Goal: Task Accomplishment & Management: Manage account settings

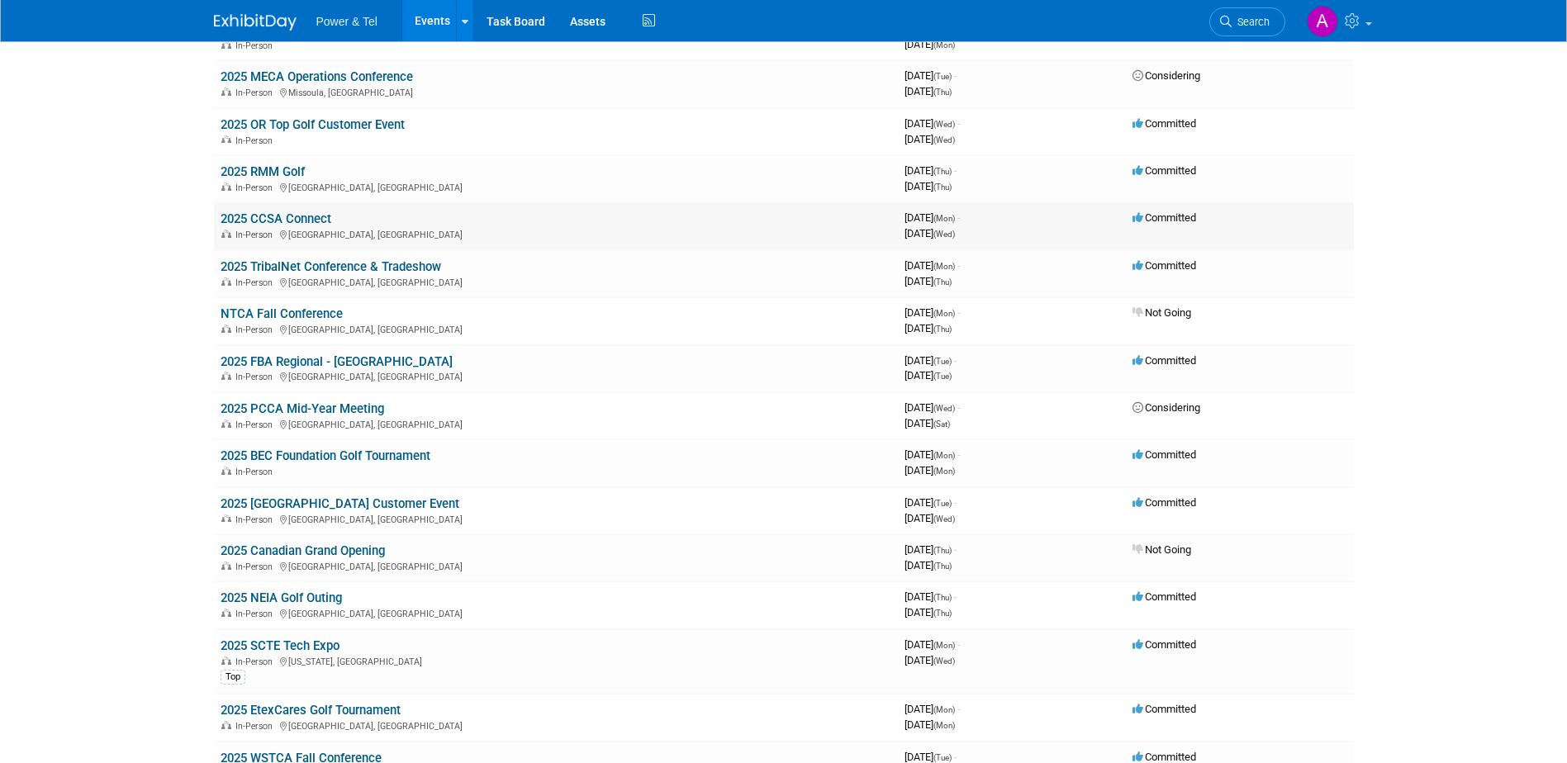
scroll to position [309, 0]
click at [303, 647] on link "2025 SCTE Tech Expo" at bounding box center [279, 645] width 119 height 15
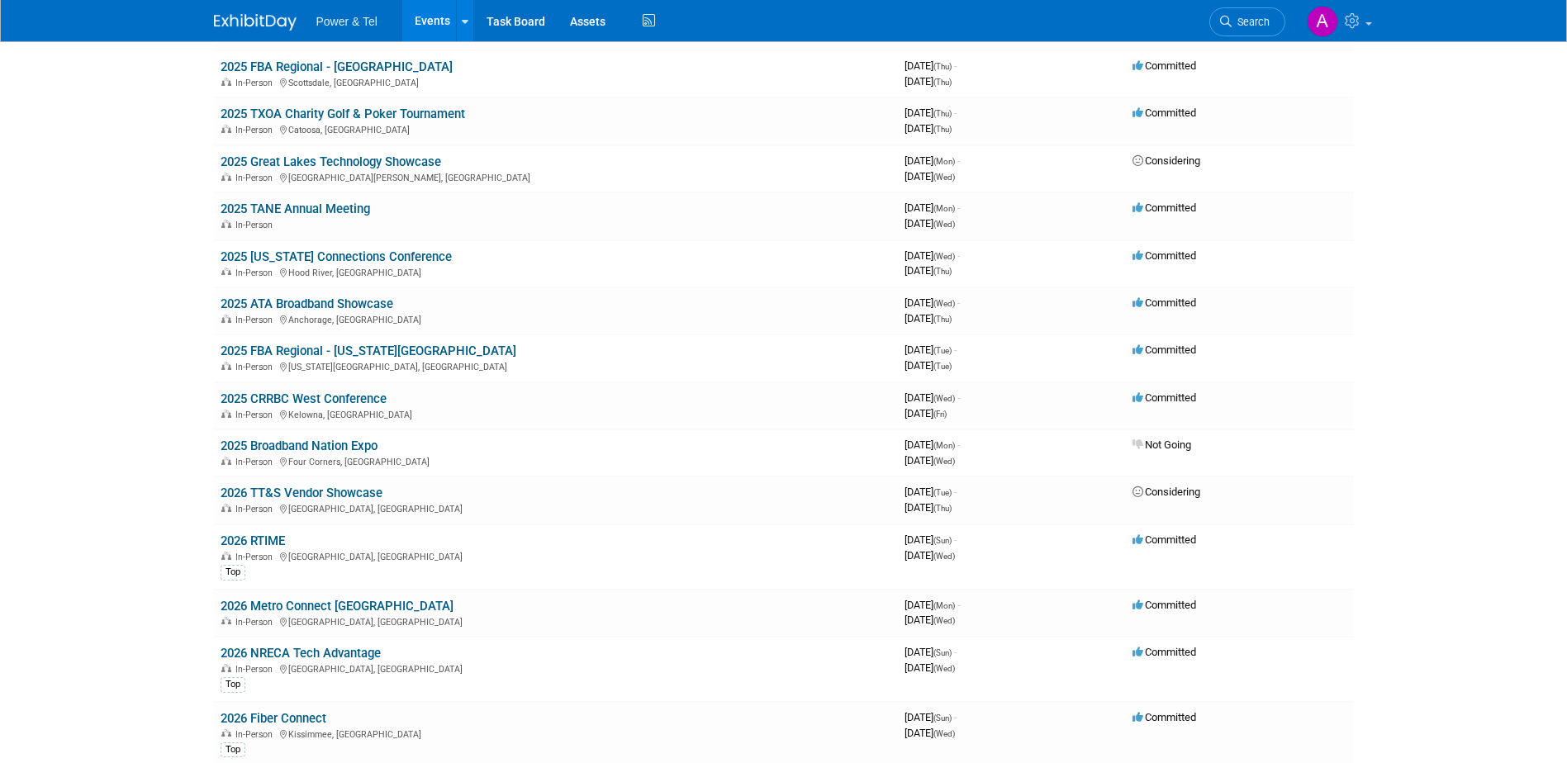
scroll to position [1634, 0]
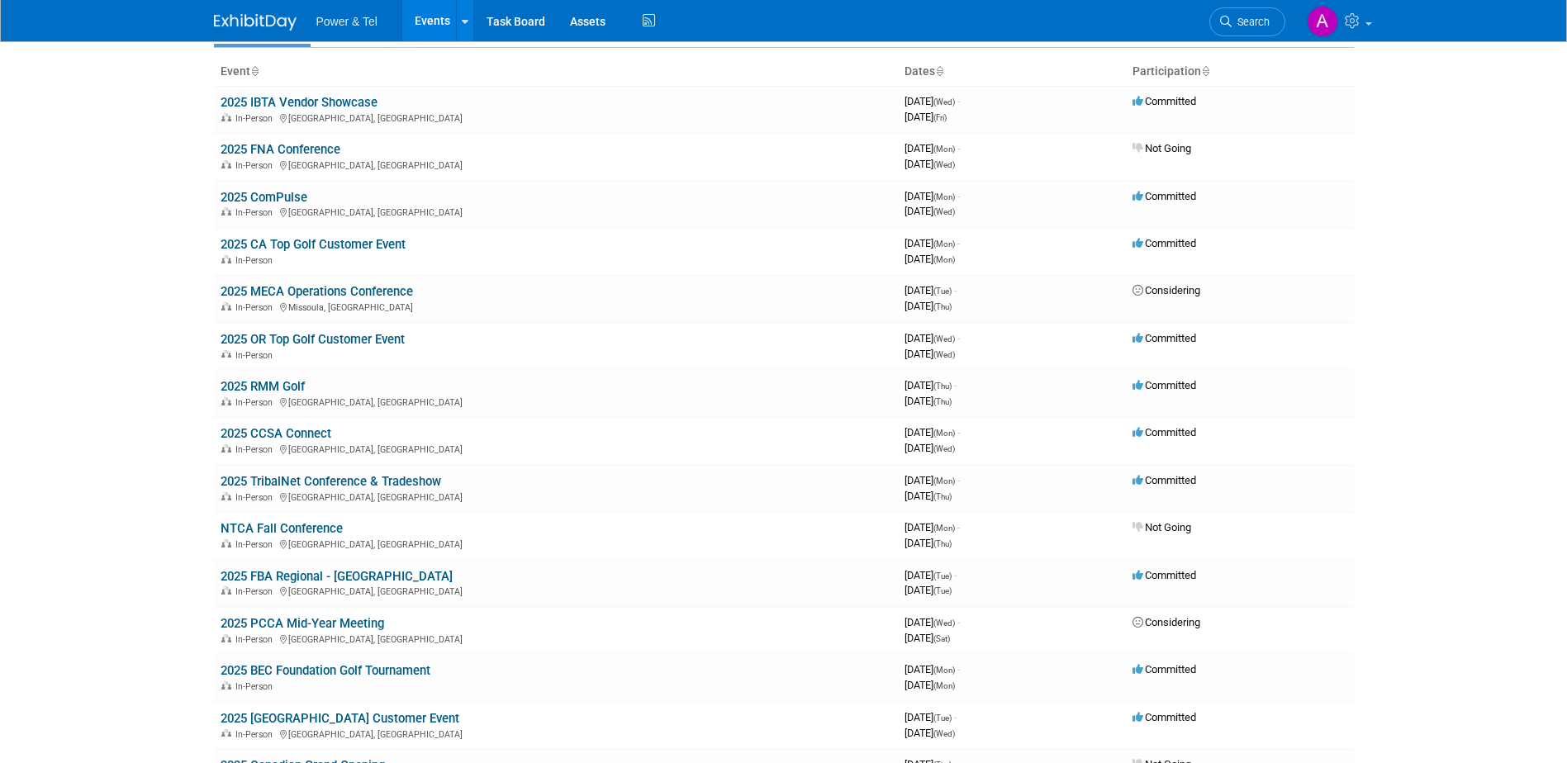
scroll to position [92, 0]
click at [263, 188] on td "2025 ComPulse In-Person [GEOGRAPHIC_DATA], [GEOGRAPHIC_DATA]" at bounding box center [556, 205] width 684 height 47
click at [260, 192] on link "2025 ComPulse" at bounding box center [263, 198] width 87 height 15
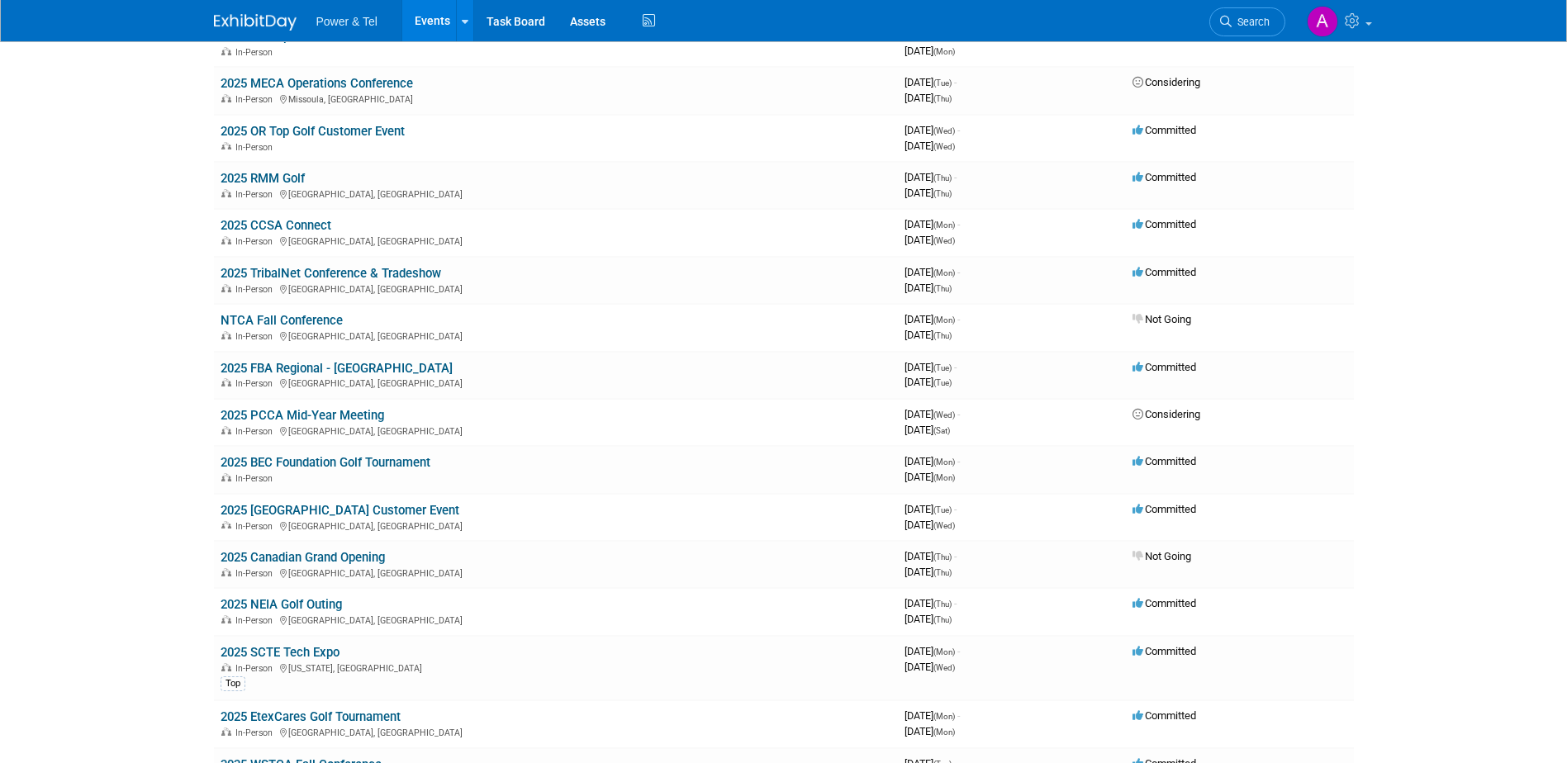
scroll to position [300, 0]
click at [312, 644] on td "2025 SCTE Tech Expo In-Person [US_STATE], [GEOGRAPHIC_DATA] Top" at bounding box center [556, 670] width 684 height 65
click at [309, 648] on link "2025 SCTE Tech Expo" at bounding box center [279, 654] width 119 height 15
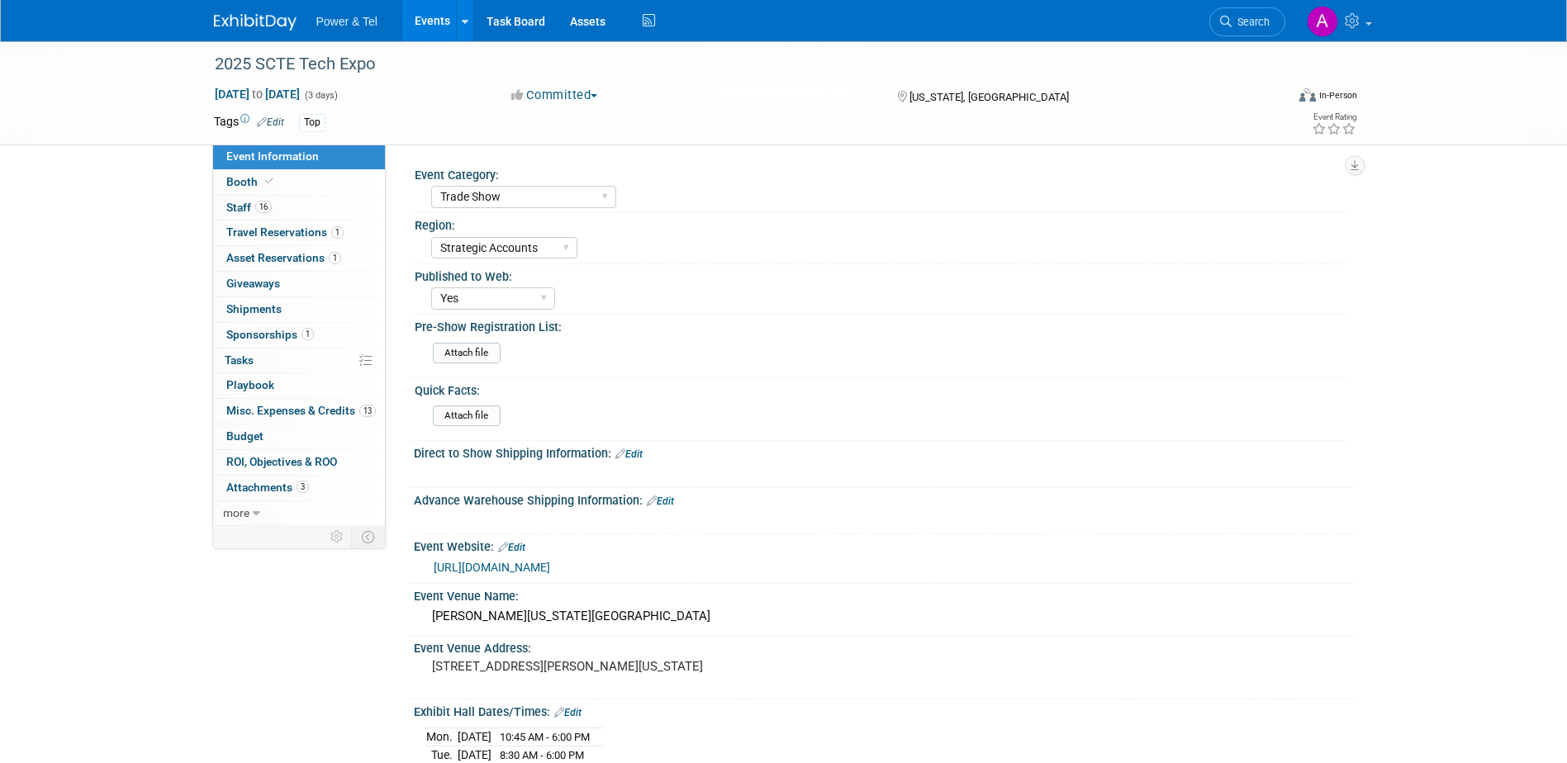
select select "Trade Show"
select select "Strategic Accounts"
select select "Yes"
click at [328, 410] on span "Misc. Expenses & Credits 13" at bounding box center [300, 410] width 149 height 13
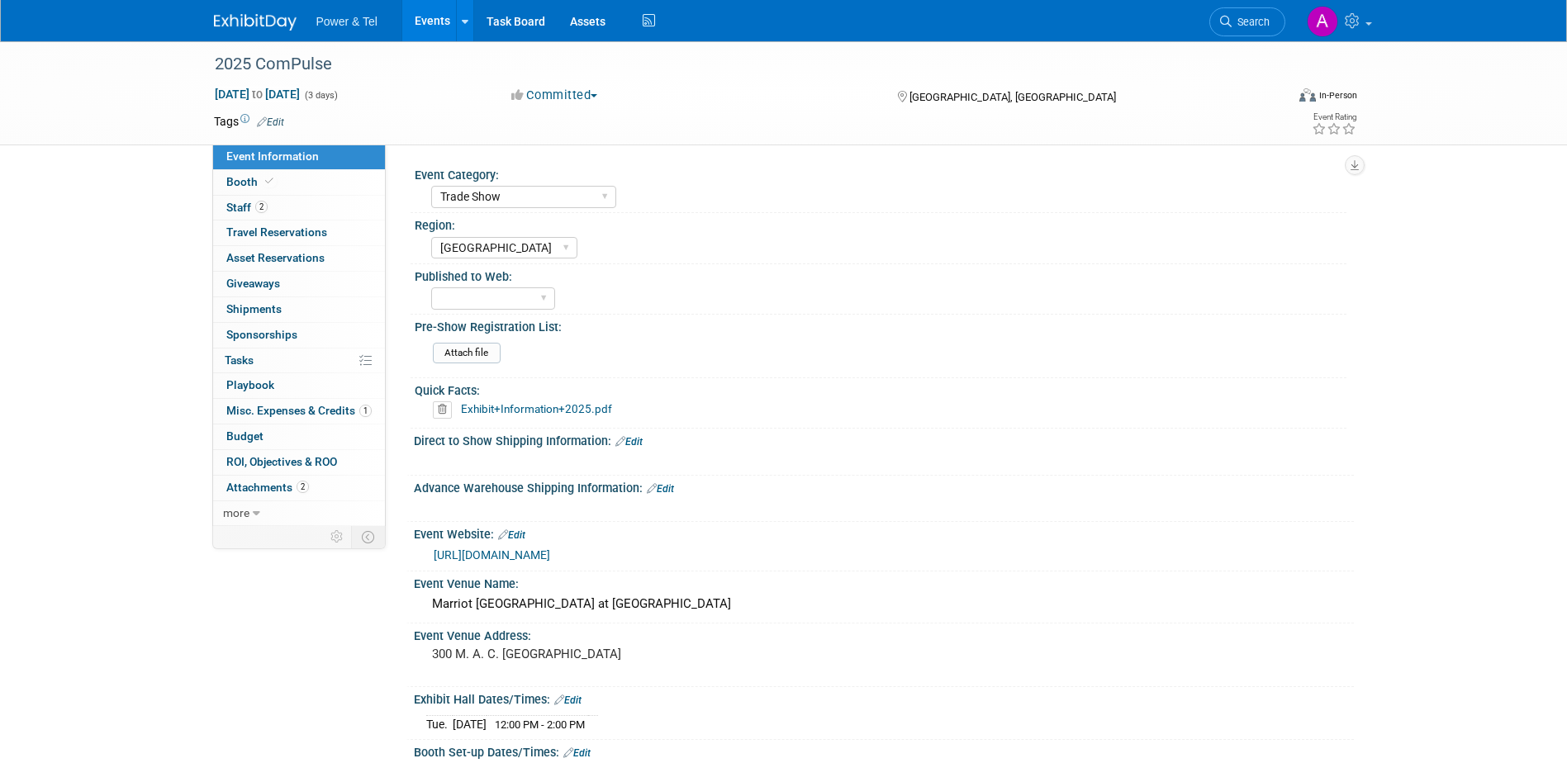
select select "Trade Show"
select select "Great Lakes"
click at [304, 191] on link "Booth" at bounding box center [299, 182] width 172 height 25
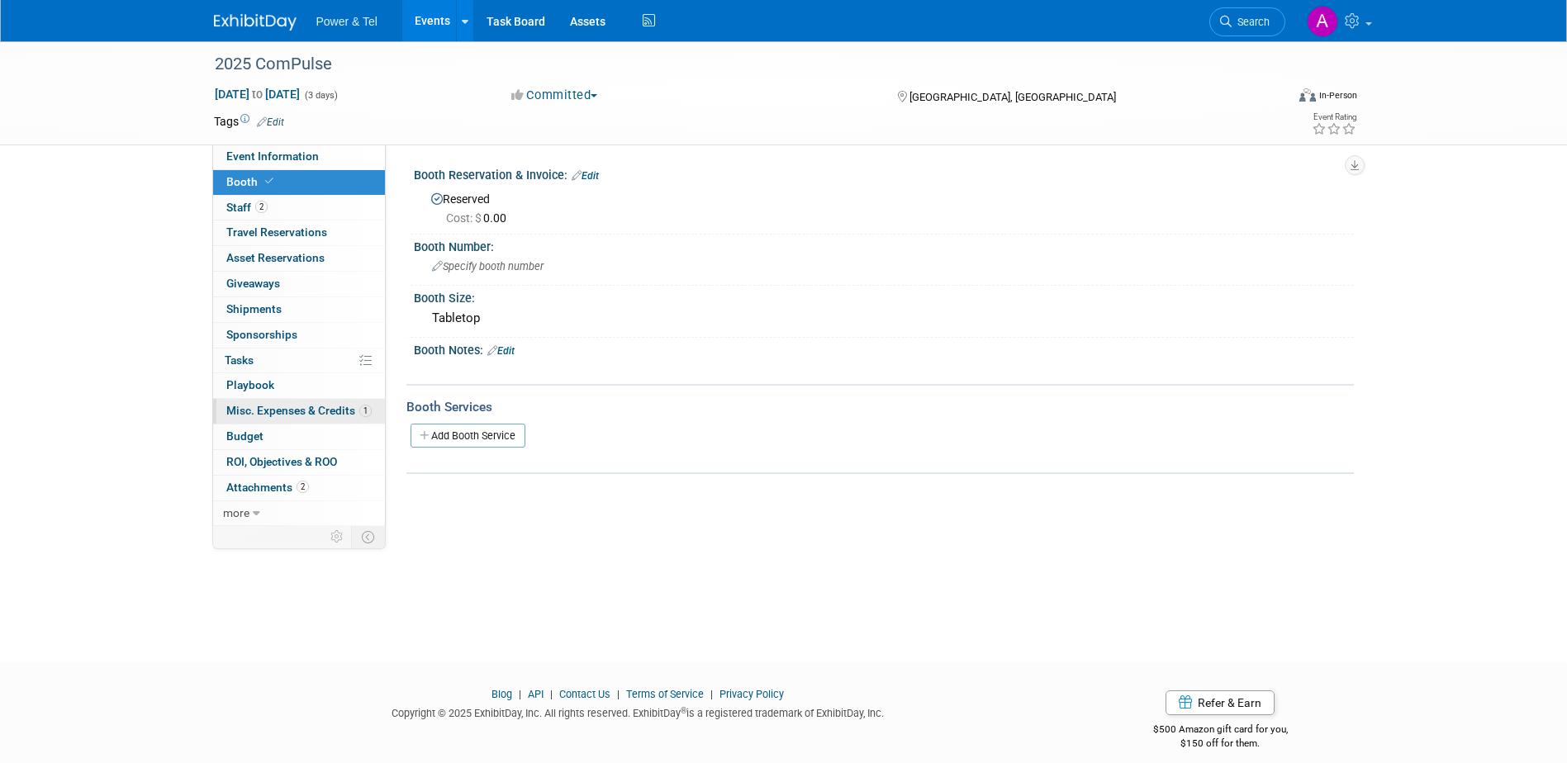
click at [283, 411] on span "Misc. Expenses & Credits 1" at bounding box center [298, 410] width 145 height 13
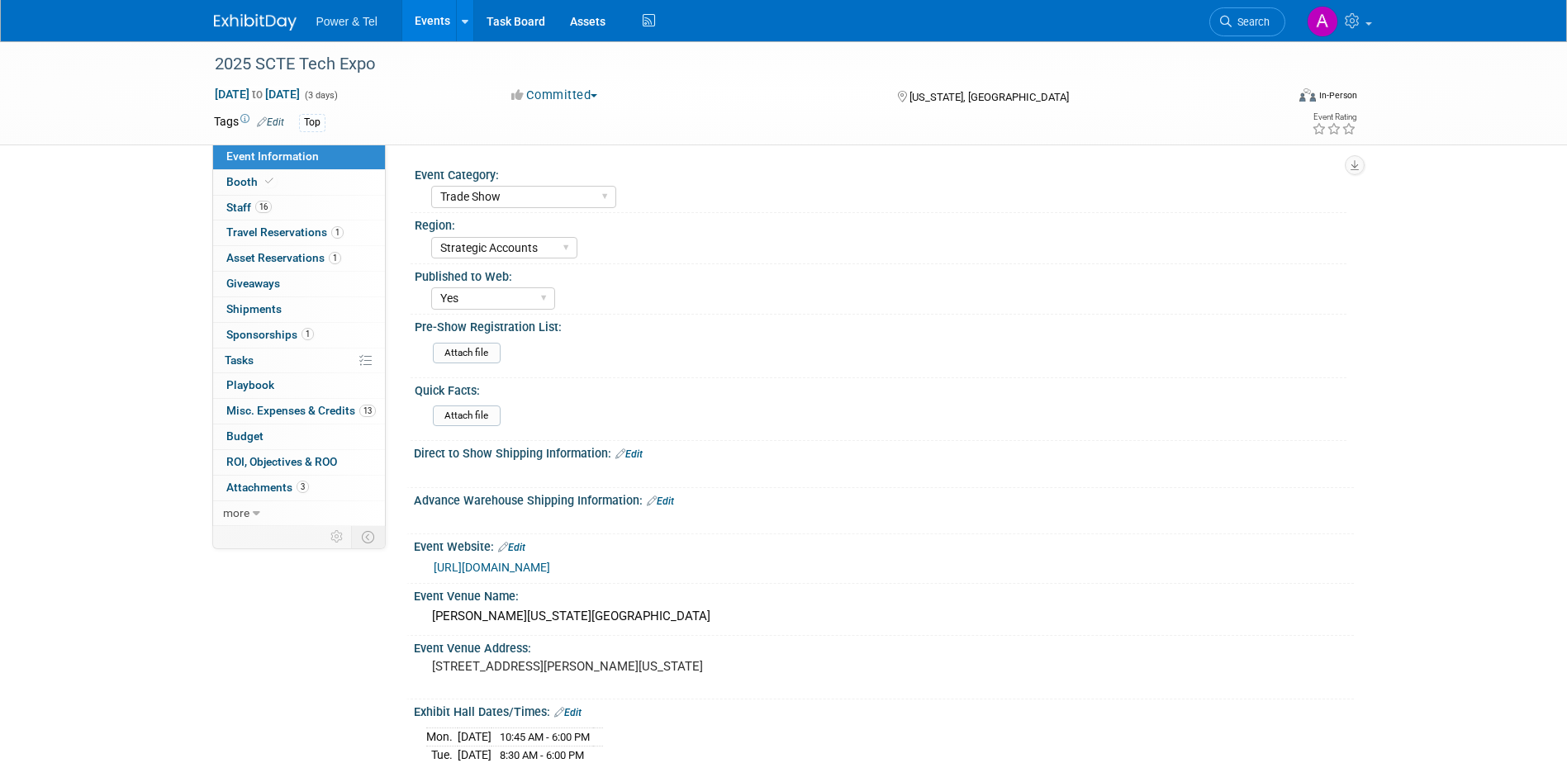
select select "Trade Show"
select select "Strategic Accounts"
select select "Yes"
click at [294, 401] on link "13 Misc. Expenses & Credits 13" at bounding box center [299, 411] width 172 height 25
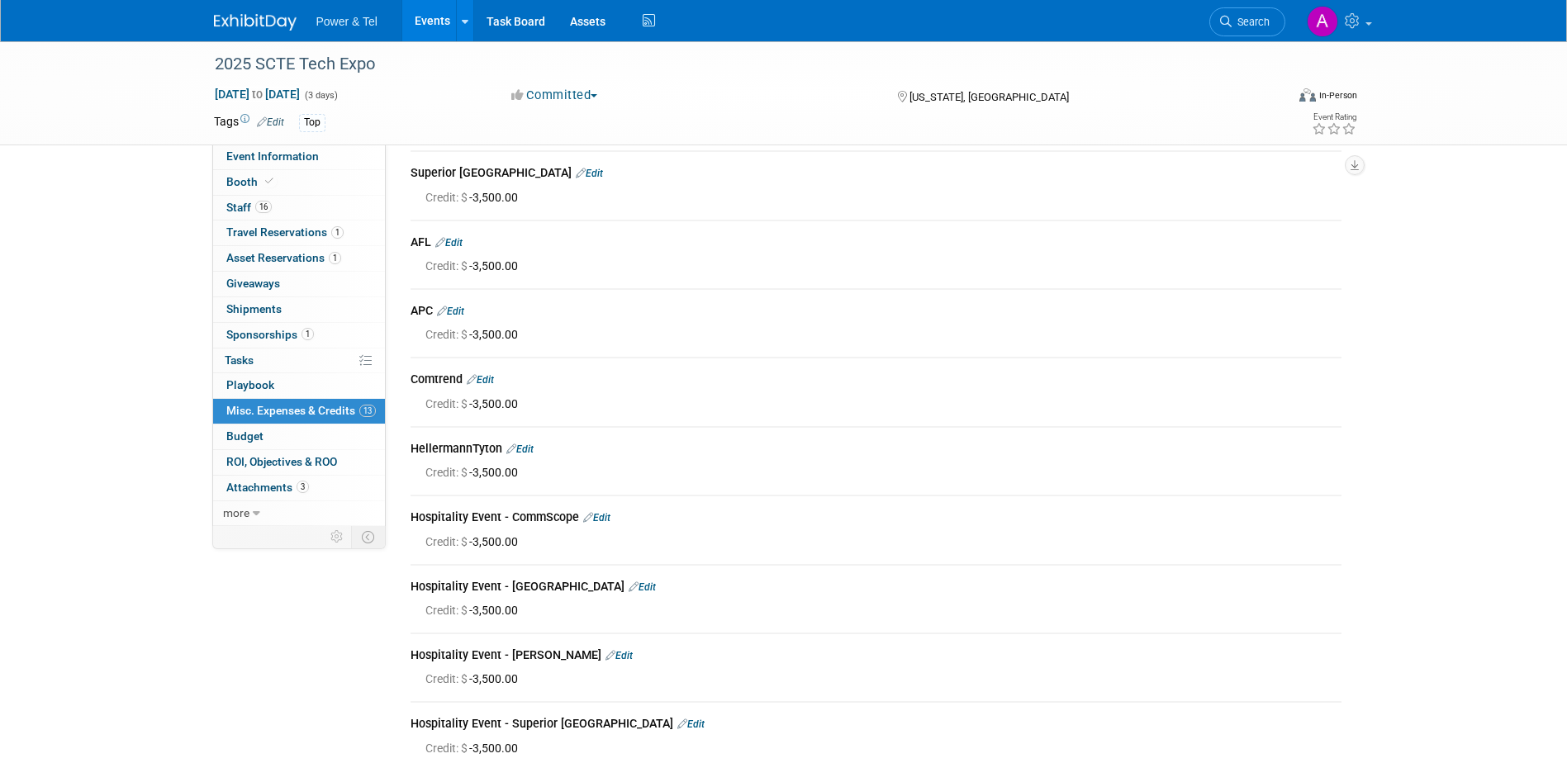
scroll to position [524, 0]
